Goal: Navigation & Orientation: Find specific page/section

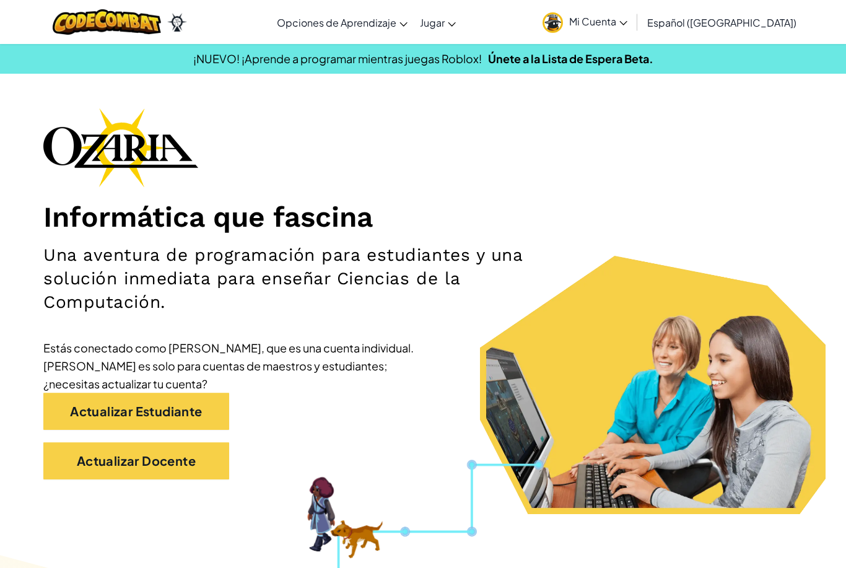
scroll to position [2933, 0]
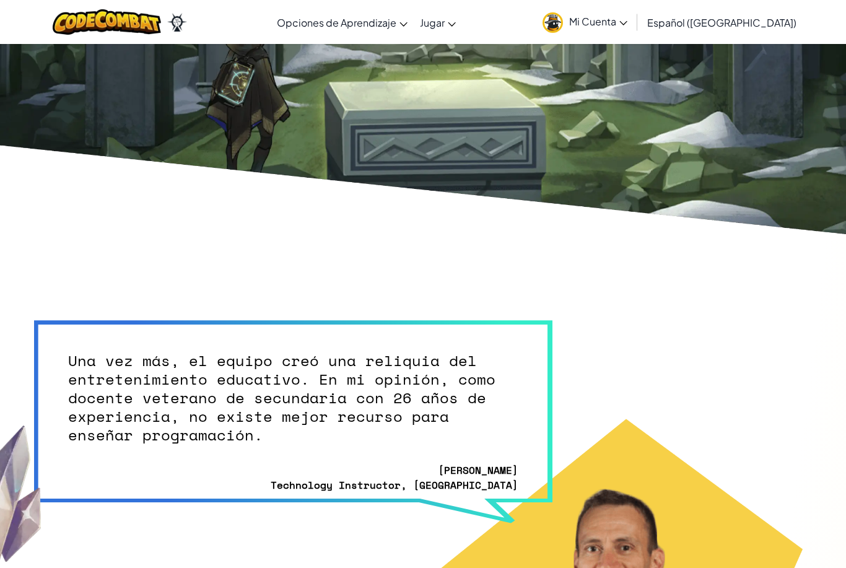
click at [628, 25] on span "Mi Cuenta" at bounding box center [598, 21] width 58 height 13
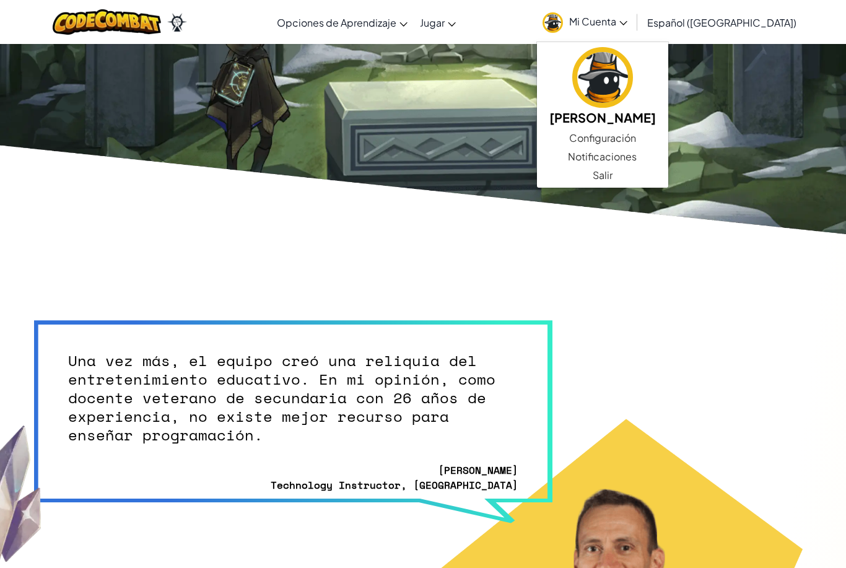
click at [663, 297] on section "Una vez más, el equipo creó una reliquia del entretenimiento educativo. En mi o…" at bounding box center [423, 534] width 846 height 589
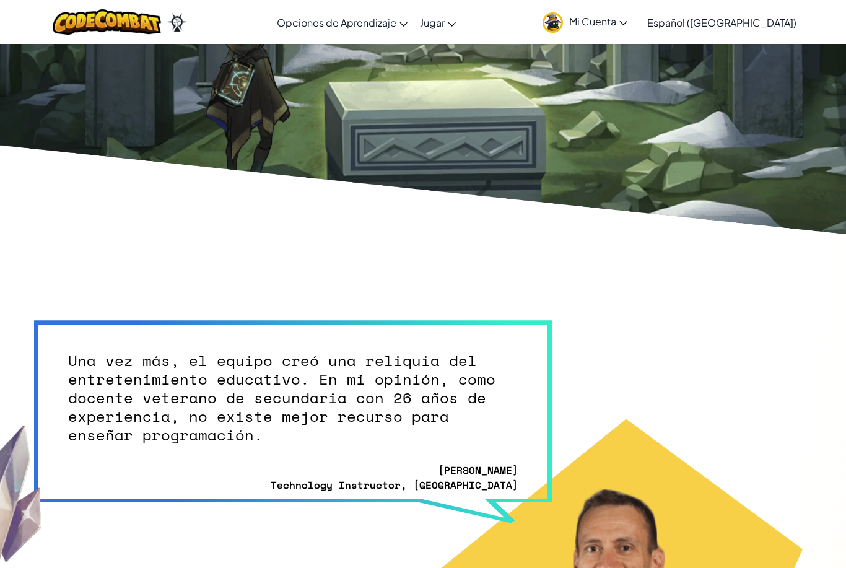
click at [634, 30] on link "Mi Cuenta" at bounding box center [585, 21] width 97 height 39
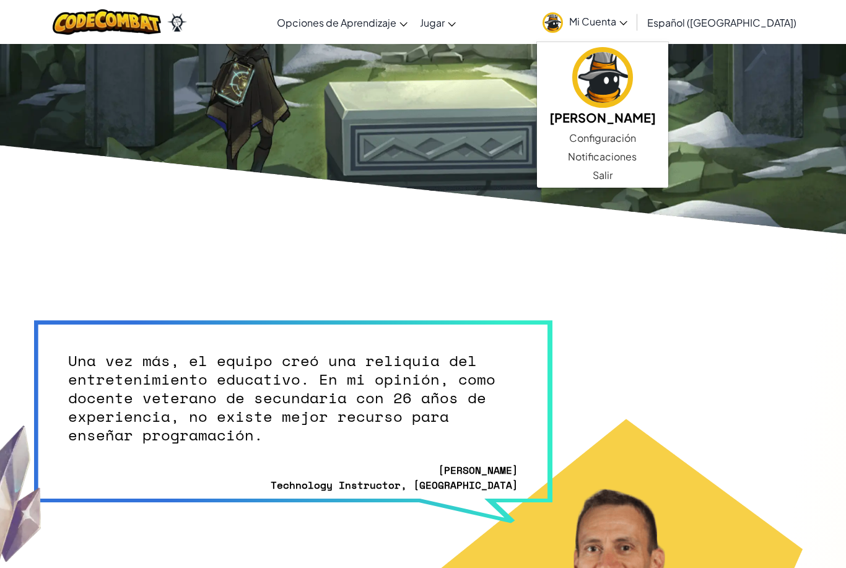
click at [670, 287] on section "Una vez más, el equipo creó una reliquia del entretenimiento educativo. En mi o…" at bounding box center [423, 534] width 846 height 589
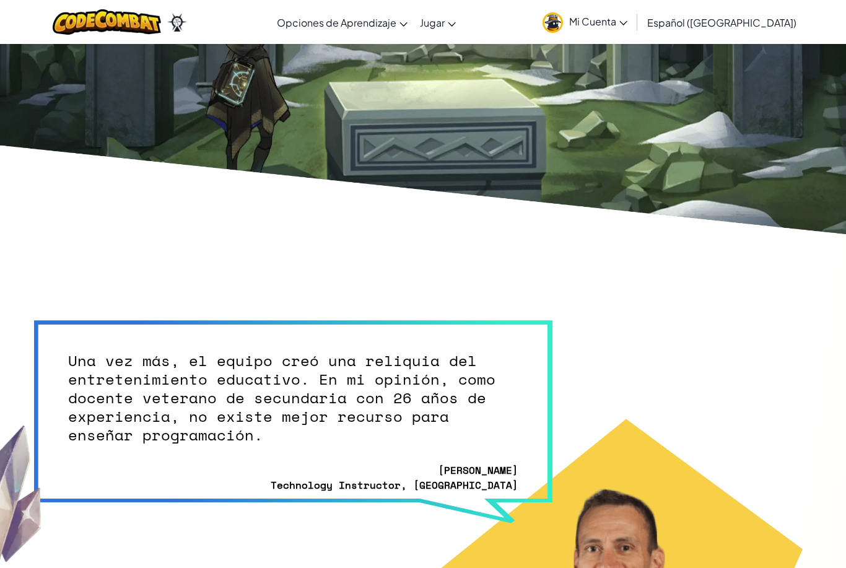
click at [628, 20] on span "Mi Cuenta" at bounding box center [598, 21] width 58 height 13
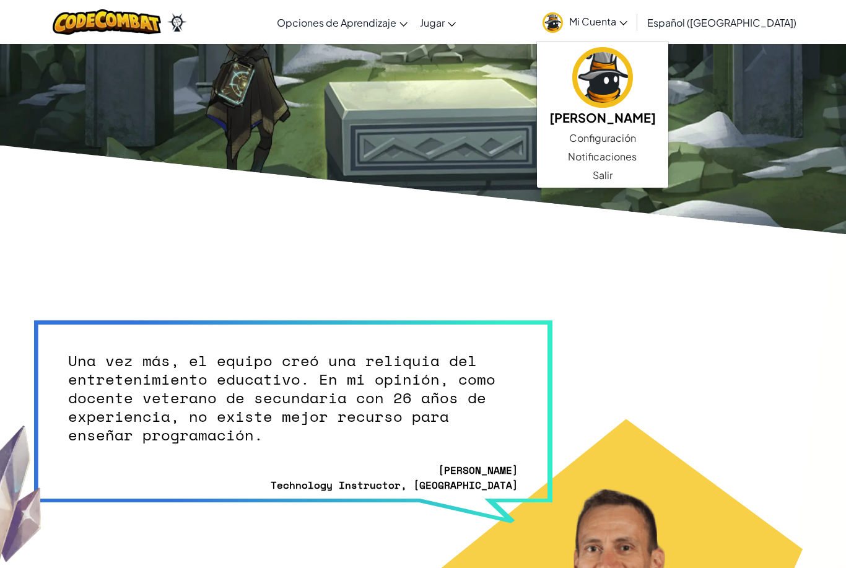
click at [634, 318] on section "Una vez más, el equipo creó una reliquia del entretenimiento educativo. En mi o…" at bounding box center [423, 534] width 846 height 589
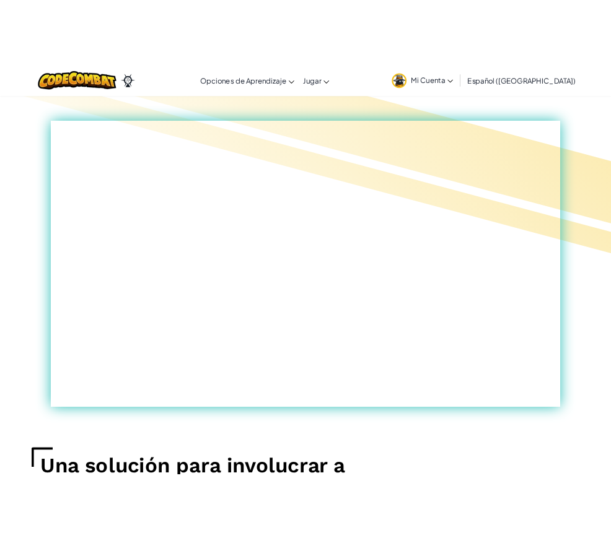
scroll to position [722, 0]
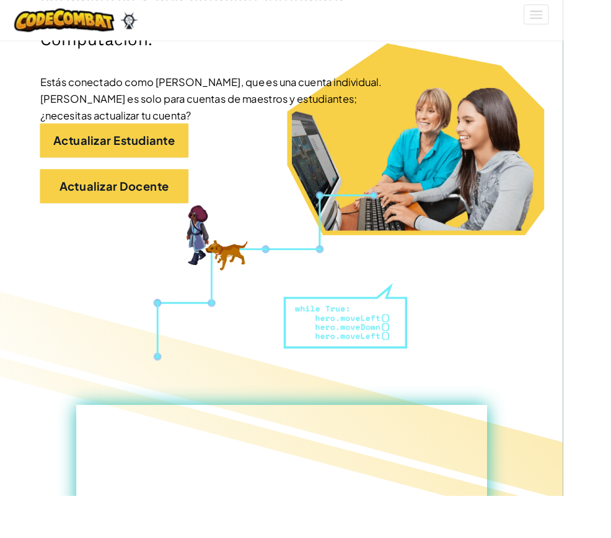
scroll to position [0, 0]
